Goal: Task Accomplishment & Management: Use online tool/utility

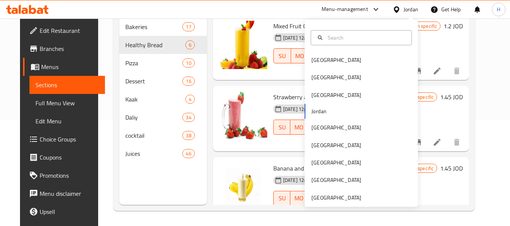
scroll to position [740, 0]
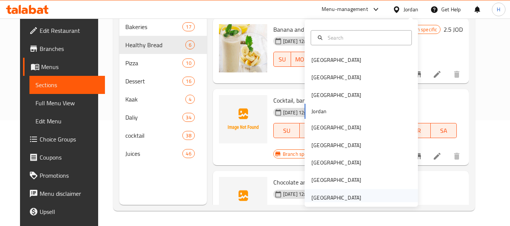
click at [332, 196] on div "[GEOGRAPHIC_DATA]" at bounding box center [336, 198] width 50 height 8
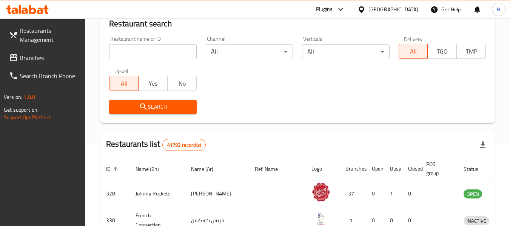
scroll to position [106, 0]
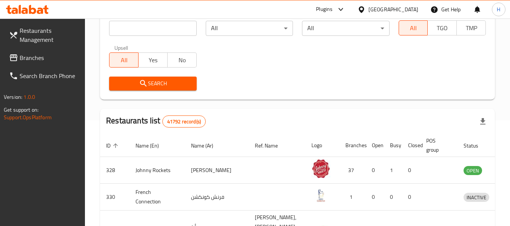
click at [154, 34] on input "search" at bounding box center [152, 28] width 87 height 15
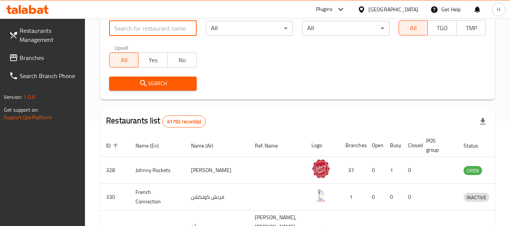
paste input "707189"
type input "707189"
click button "Search" at bounding box center [152, 84] width 87 height 14
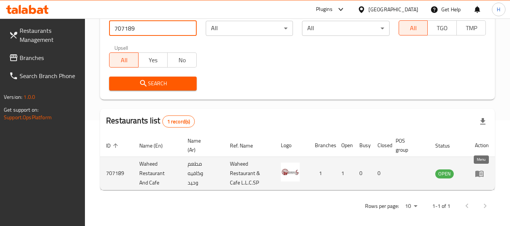
click at [478, 172] on icon "enhanced table" at bounding box center [479, 174] width 8 height 6
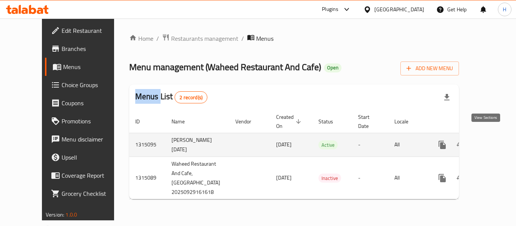
click at [491, 136] on link "enhanced table" at bounding box center [496, 145] width 18 height 18
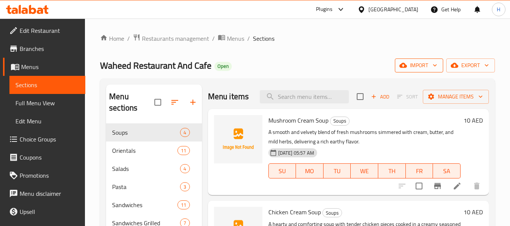
click at [423, 63] on span "import" at bounding box center [419, 65] width 36 height 9
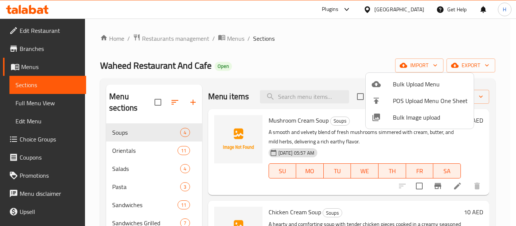
click at [414, 120] on span "Bulk Image upload" at bounding box center [430, 117] width 75 height 9
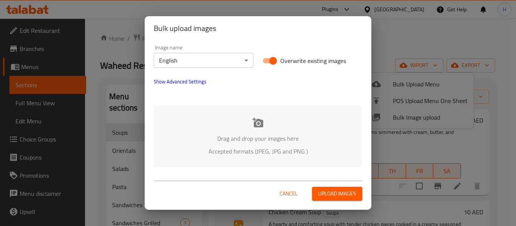
click at [263, 143] on p "Drag and drop your images here" at bounding box center [258, 138] width 186 height 9
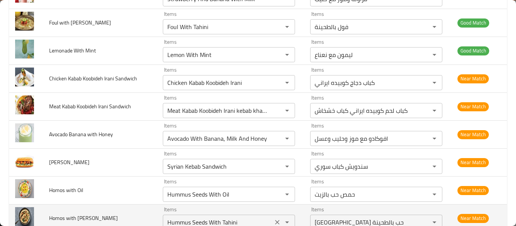
scroll to position [1912, 0]
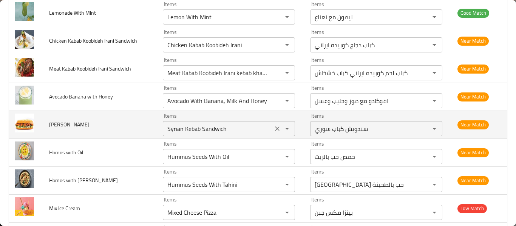
click at [273, 132] on icon "Clear" at bounding box center [277, 129] width 8 height 8
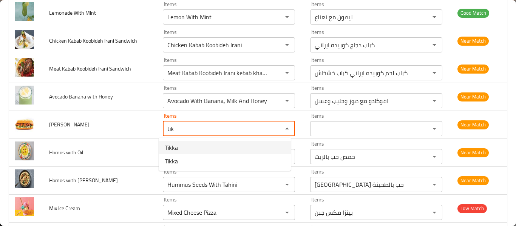
click at [216, 151] on Sandwich-option-0 "Tikka" at bounding box center [225, 148] width 132 height 14
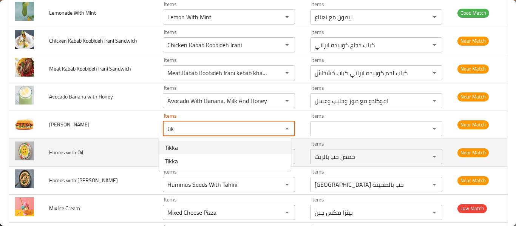
type Sandwich "Tikka"
type Sandwich-ar "تكا"
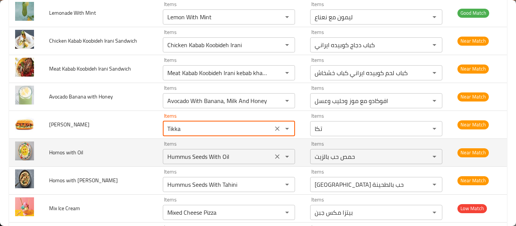
click at [218, 163] on div "Hummus Seeds With Oil Items" at bounding box center [229, 156] width 132 height 15
type Sandwich "Tikka"
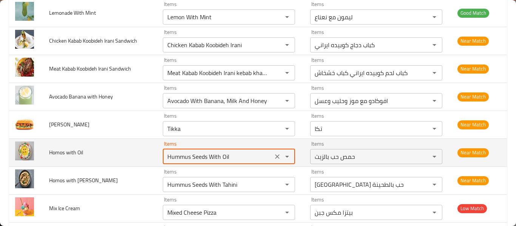
click at [218, 163] on div "Hummus Seeds With Oil Items" at bounding box center [229, 156] width 132 height 15
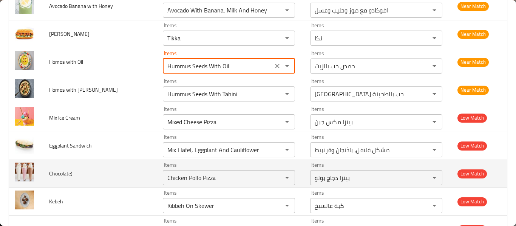
scroll to position [2013, 0]
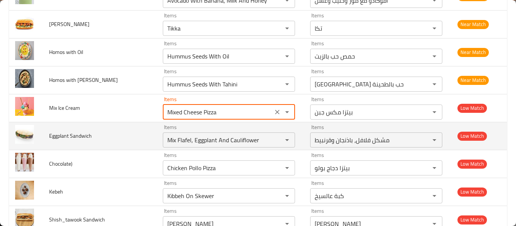
drag, startPoint x: 180, startPoint y: 109, endPoint x: 333, endPoint y: 124, distance: 152.8
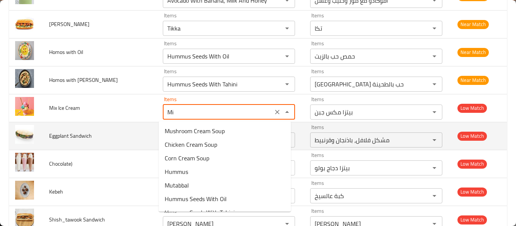
type Cream "M"
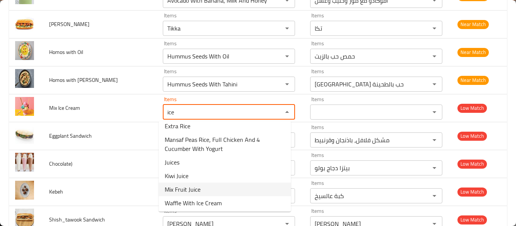
scroll to position [6, 0]
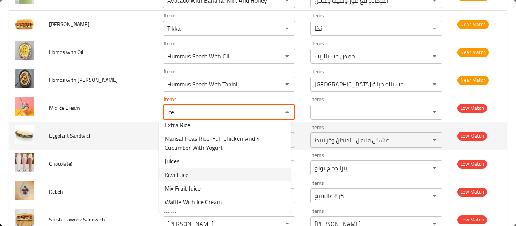
type Cream "ice"
drag, startPoint x: 88, startPoint y: 136, endPoint x: 90, endPoint y: 132, distance: 4.7
click at [86, 136] on span "Eggplant Sandwich" at bounding box center [70, 136] width 43 height 10
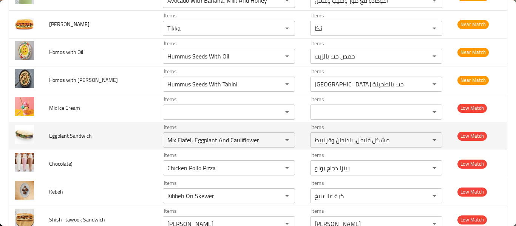
click at [255, 148] on td "Items Mix Flafel, Eggplant And Cauliflower Items" at bounding box center [230, 136] width 147 height 28
click at [275, 140] on icon "Clear" at bounding box center [277, 140] width 8 height 8
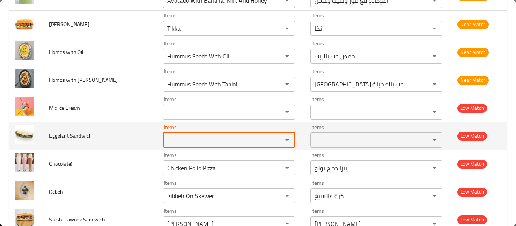
scroll to position [0, 0]
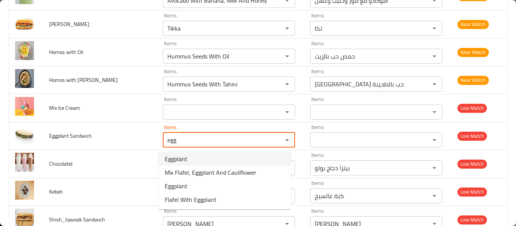
click at [190, 160] on Sandwich-option-0 "Eggplant" at bounding box center [225, 159] width 132 height 14
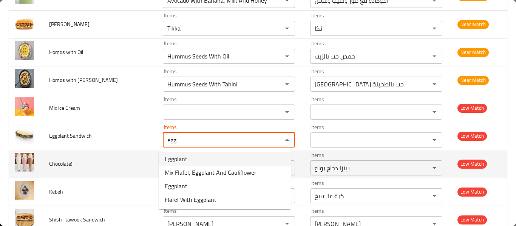
type Sandwich "Eggplant"
type Sandwich-ar "باذنجان"
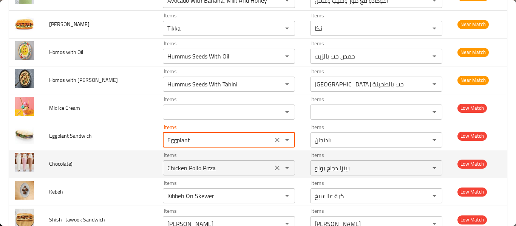
click at [274, 170] on icon "Clear" at bounding box center [277, 168] width 8 height 8
type Sandwich "Eggplant"
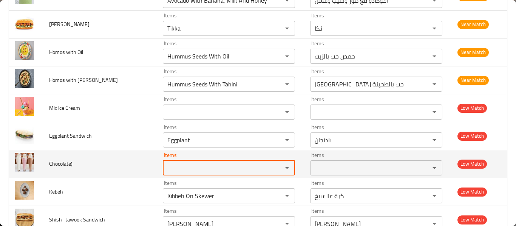
click at [245, 173] on div "Items" at bounding box center [229, 167] width 132 height 15
type input "i"
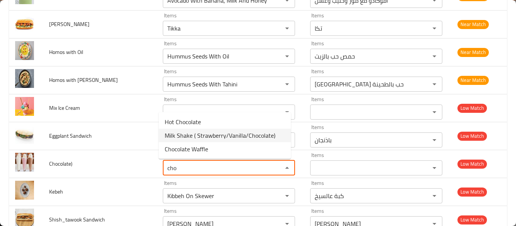
click at [190, 136] on span "Milk Shake ( Strawberry/Vanilla/Chocolate)" at bounding box center [220, 135] width 111 height 9
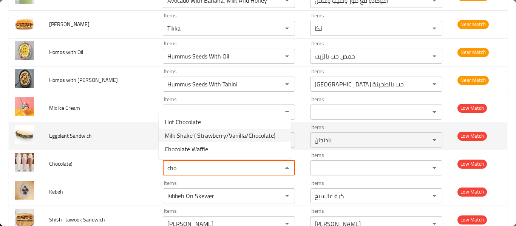
type input "Milk Shake ( Strawberry/Vanilla/Chocolate)"
type input "ميلك شيك (فراولة/فانيليا/شوكولاتة)"
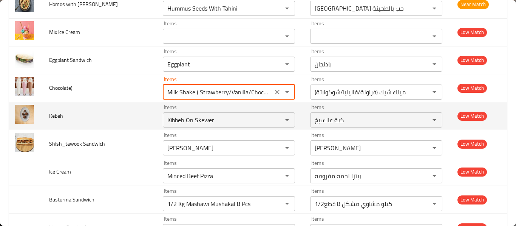
scroll to position [2114, 0]
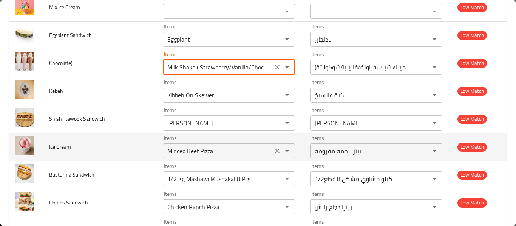
click at [273, 150] on icon "Clear" at bounding box center [277, 151] width 8 height 8
type input "Milk Shake ( Strawberry/Vanilla/Chocolate)"
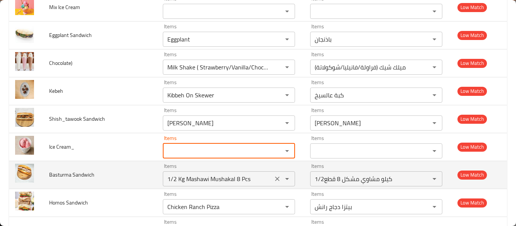
click at [273, 181] on icon "Clear" at bounding box center [277, 179] width 8 height 8
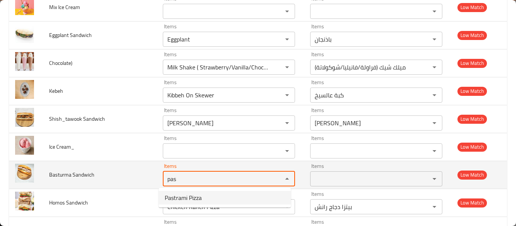
type Sandwich "pas"
click at [68, 188] on td "Basturma Sandwich" at bounding box center [100, 175] width 114 height 28
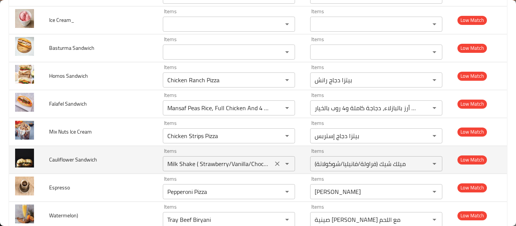
scroll to position [2259, 0]
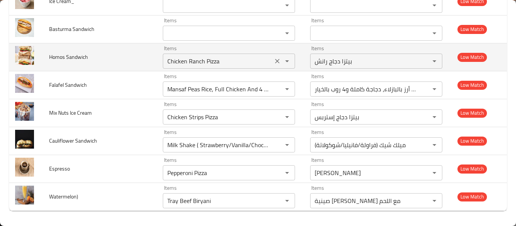
click at [266, 60] on div "Chicken Ranch Pizza Items" at bounding box center [229, 61] width 132 height 15
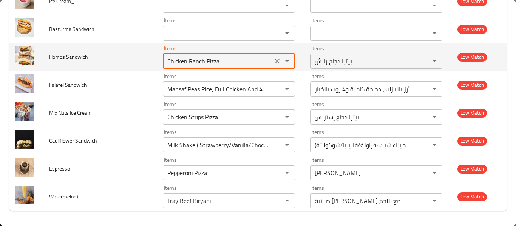
click at [276, 59] on icon "Clear" at bounding box center [277, 61] width 8 height 8
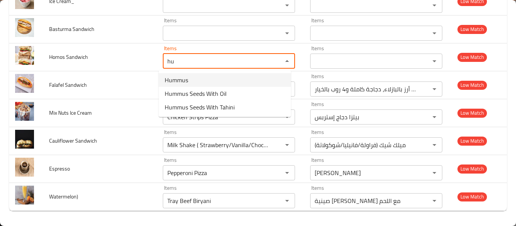
click at [182, 77] on span "Hummus" at bounding box center [176, 79] width 23 height 9
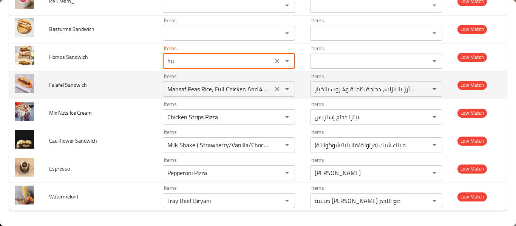
type Sandwich "Hummus"
type Sandwich-ar "[GEOGRAPHIC_DATA]"
click at [275, 88] on icon "Clear" at bounding box center [277, 89] width 5 height 5
type Sandwich "Hummus"
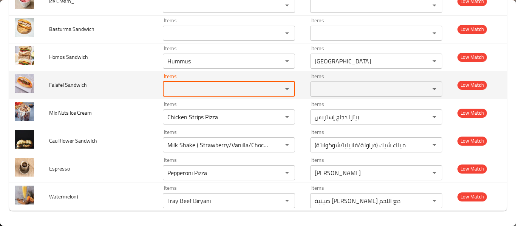
scroll to position [0, 0]
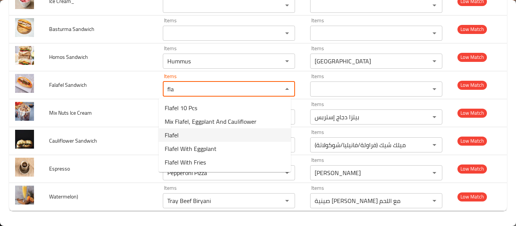
click at [187, 135] on Sandwich-option-2 "Flafel" at bounding box center [225, 135] width 132 height 14
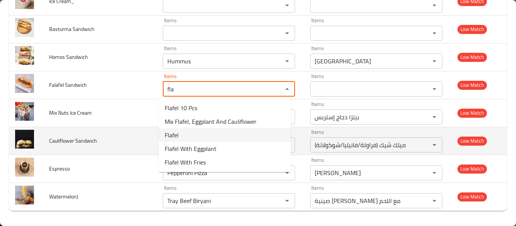
type Sandwich "Flafel"
type Sandwich-ar "فلافل"
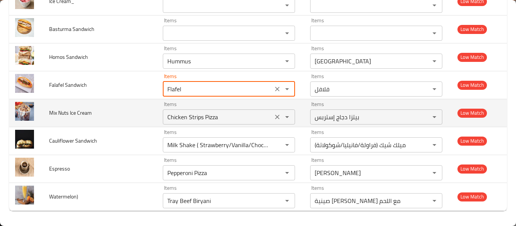
click at [273, 118] on icon "Clear" at bounding box center [277, 117] width 8 height 8
type Sandwich "Flafel"
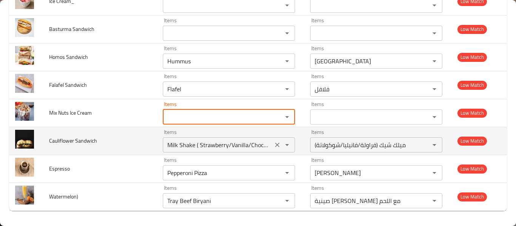
click at [273, 143] on icon "Clear" at bounding box center [277, 145] width 8 height 8
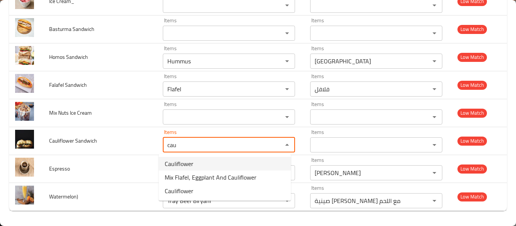
click at [202, 167] on Sandwich-option-0 "Cauliflower" at bounding box center [225, 164] width 132 height 14
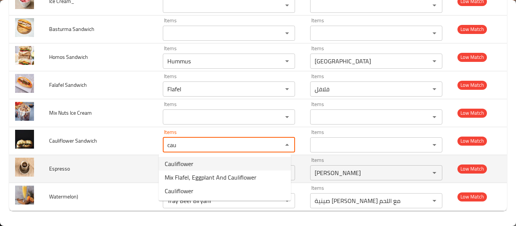
type Sandwich "Cauliflower"
type Sandwich-ar "[PERSON_NAME]"
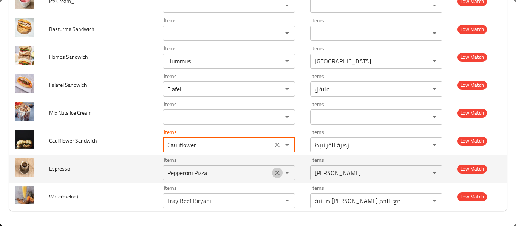
click at [274, 173] on icon "Clear" at bounding box center [277, 173] width 8 height 8
type Sandwich "Cauliflower"
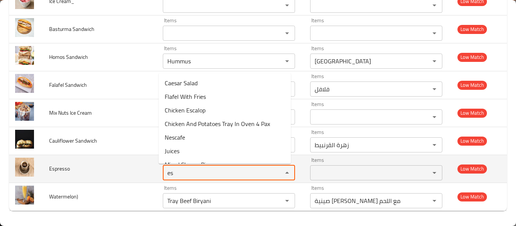
type input "e"
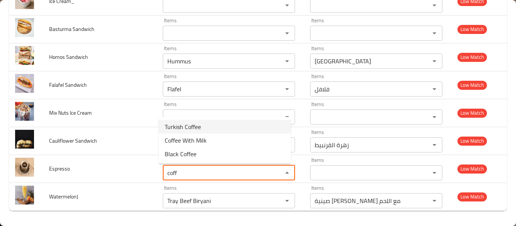
click at [206, 124] on li "Turkish Coffee" at bounding box center [225, 127] width 132 height 14
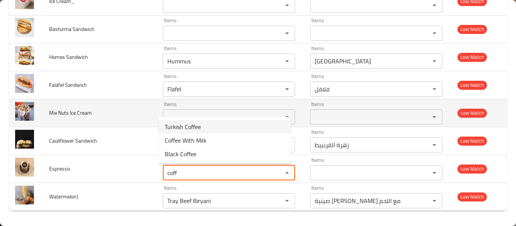
type input "Turkish Coffee"
type input "قهوة تركي"
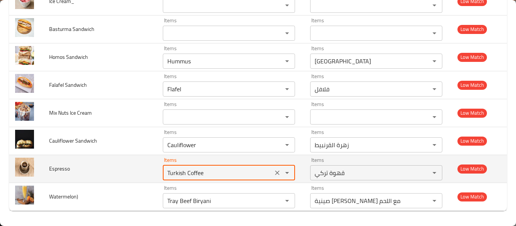
click at [275, 173] on icon "Clear" at bounding box center [277, 173] width 5 height 5
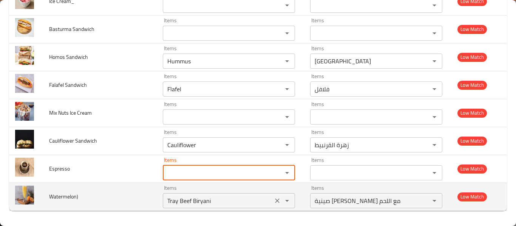
click at [282, 203] on icon "Open" at bounding box center [286, 200] width 9 height 9
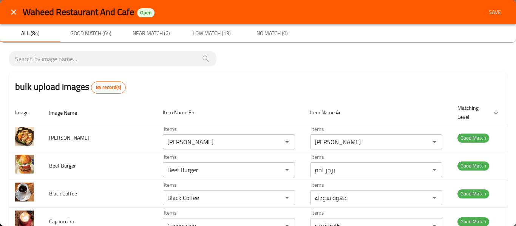
type input "Tray Beef Biryani"
click at [488, 12] on span "Save" at bounding box center [494, 12] width 18 height 9
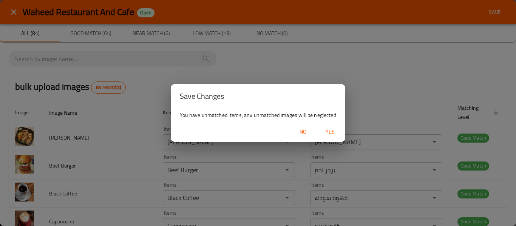
click at [320, 131] on button "Yes" at bounding box center [330, 132] width 24 height 14
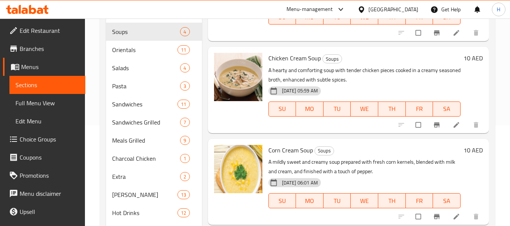
scroll to position [102, 0]
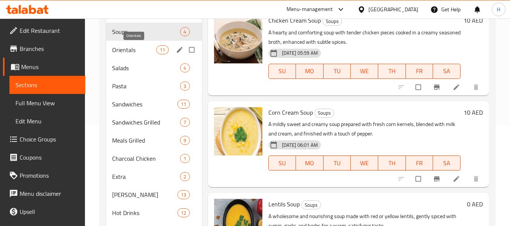
click at [126, 52] on span "Orientals" at bounding box center [134, 49] width 44 height 9
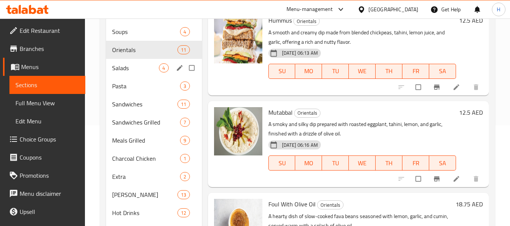
click at [147, 63] on div "Salads 4" at bounding box center [153, 68] width 95 height 18
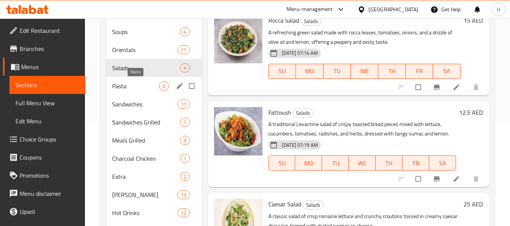
click at [115, 72] on div "Salads 4" at bounding box center [153, 68] width 95 height 18
click at [119, 91] on div "Pasta 3" at bounding box center [153, 86] width 95 height 18
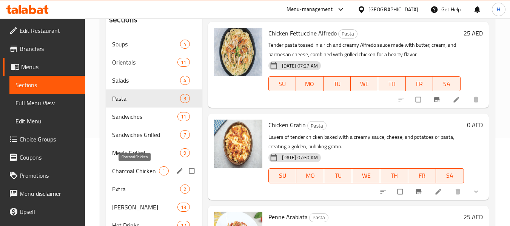
scroll to position [74, 0]
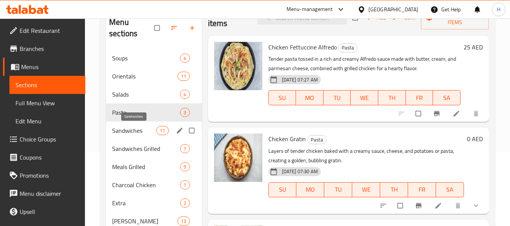
click at [133, 127] on span "Sandwiches" at bounding box center [134, 130] width 44 height 9
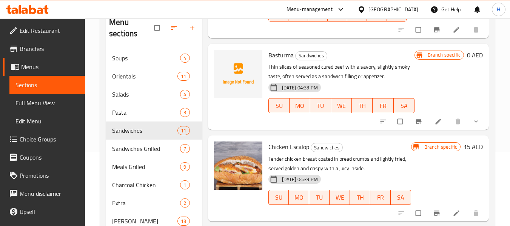
scroll to position [462, 0]
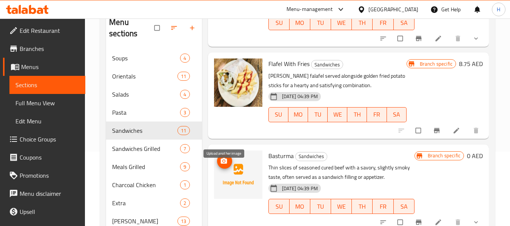
click at [223, 165] on icon "upload picture" at bounding box center [224, 161] width 8 height 8
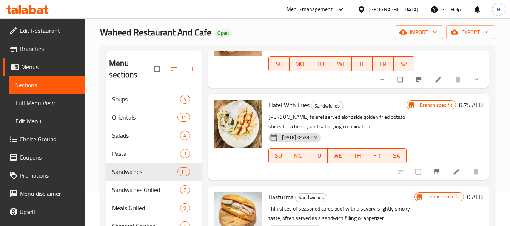
scroll to position [32, 0]
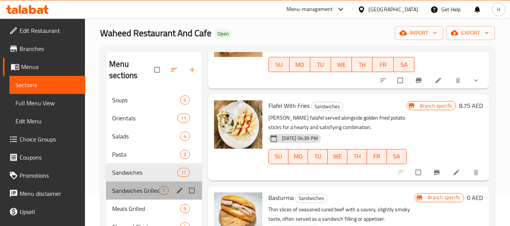
click at [133, 196] on div "Sandwiches Grilled 7" at bounding box center [153, 191] width 95 height 18
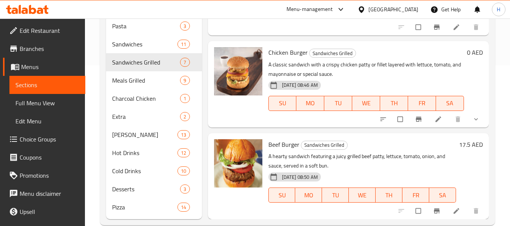
scroll to position [175, 0]
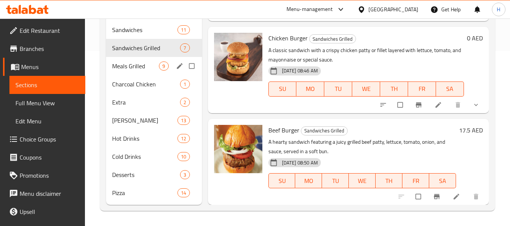
click at [123, 66] on span "Meals Grilled" at bounding box center [135, 66] width 47 height 9
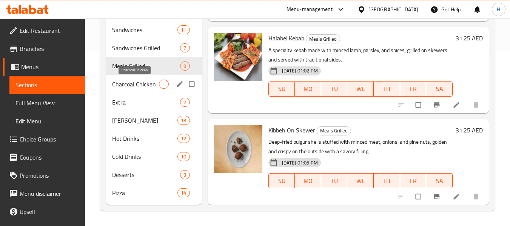
click at [133, 88] on span "Charcoal Chicken" at bounding box center [135, 84] width 47 height 9
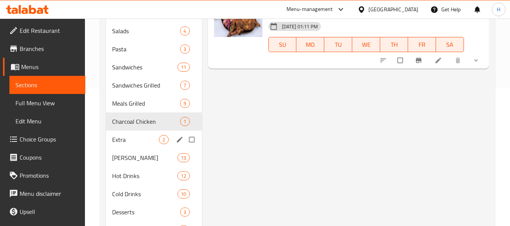
scroll to position [175, 0]
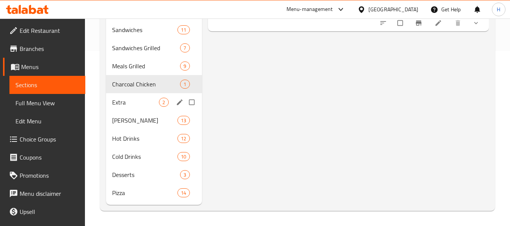
click at [135, 97] on div "Extra 2" at bounding box center [153, 102] width 95 height 18
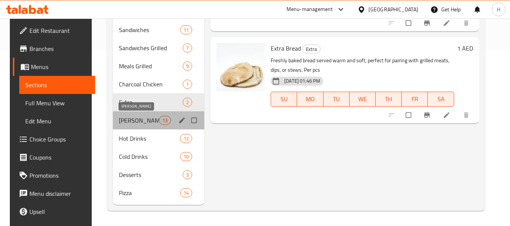
click at [122, 118] on span "[PERSON_NAME]" at bounding box center [139, 120] width 40 height 9
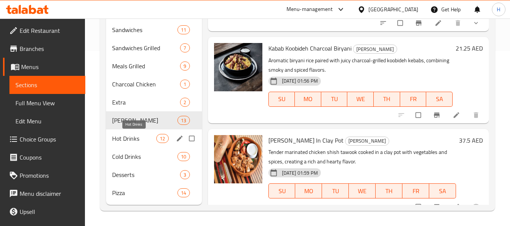
click at [128, 141] on span "Hot Drinks" at bounding box center [134, 138] width 44 height 9
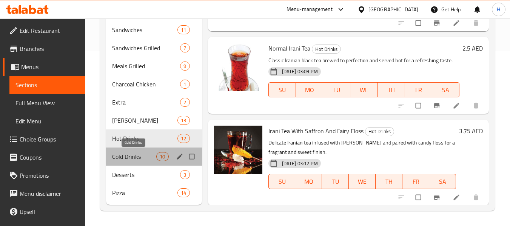
click at [138, 158] on span "Cold Drinks" at bounding box center [134, 156] width 44 height 9
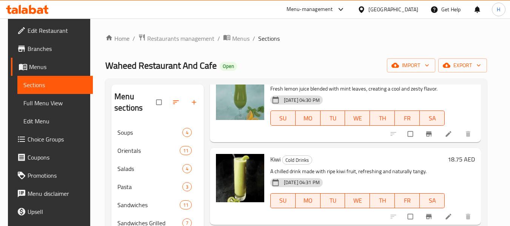
drag, startPoint x: 25, startPoint y: 97, endPoint x: 33, endPoint y: 90, distance: 11.0
click at [25, 97] on link "Full Menu View" at bounding box center [55, 103] width 76 height 18
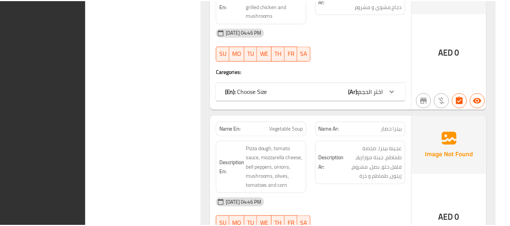
scroll to position [15573, 0]
